Goal: Transaction & Acquisition: Purchase product/service

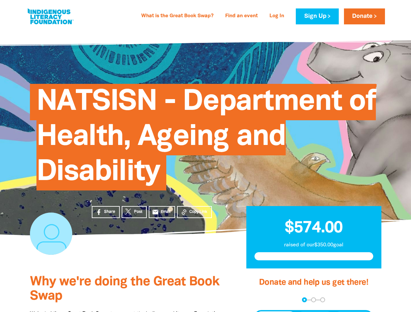
click at [205, 156] on span "NATSISN - Department of Health, Ageing and Disability" at bounding box center [205, 140] width 339 height 102
click at [194, 212] on span "Copy Link" at bounding box center [198, 212] width 18 height 6
click at [263, 300] on div "arrow_back Back Step 1 Step 2 Step 3" at bounding box center [313, 300] width 119 height 5
click at [304, 300] on div "Navigate to step 1 of 3 to enter your donation amount" at bounding box center [305, 300] width 2 height 2
click at [276, 312] on span "Donation frequency" at bounding box center [275, 318] width 40 height 12
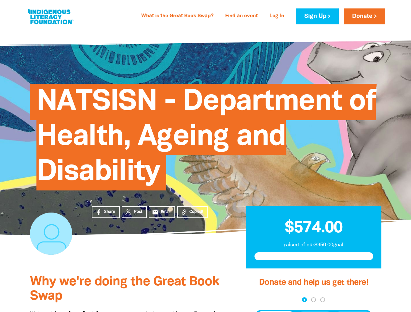
click at [315, 312] on button "Weekly" at bounding box center [315, 318] width 36 height 12
click at [353, 312] on button "Monthly" at bounding box center [352, 318] width 37 height 12
